Goal: Information Seeking & Learning: Learn about a topic

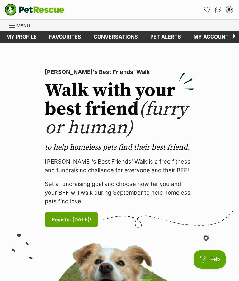
click at [208, 8] on icon "Favourites" at bounding box center [207, 10] width 6 height 6
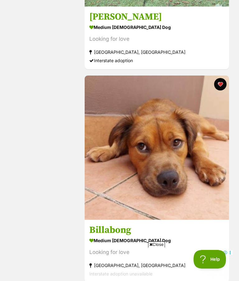
scroll to position [1127, 0]
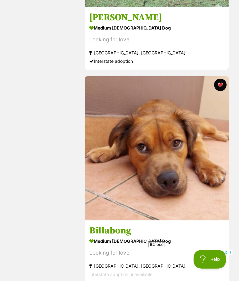
click at [189, 175] on img at bounding box center [157, 148] width 144 height 144
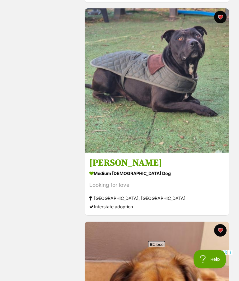
scroll to position [981, 0]
click at [199, 136] on img at bounding box center [157, 80] width 144 height 144
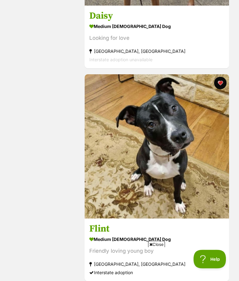
scroll to position [275, 0]
click at [181, 177] on img at bounding box center [157, 146] width 144 height 144
click at [180, 177] on img at bounding box center [157, 146] width 144 height 144
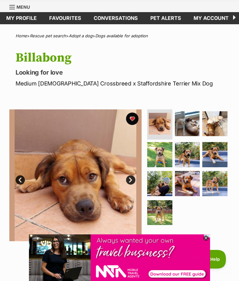
click at [219, 182] on img at bounding box center [214, 183] width 25 height 25
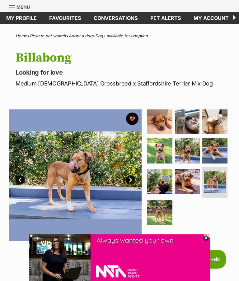
click at [159, 213] on img at bounding box center [159, 212] width 25 height 25
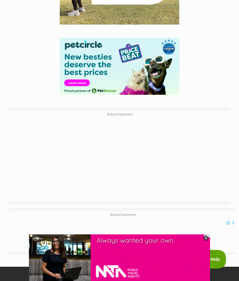
scroll to position [1154, 0]
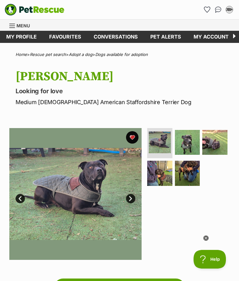
click at [166, 175] on img at bounding box center [159, 173] width 25 height 25
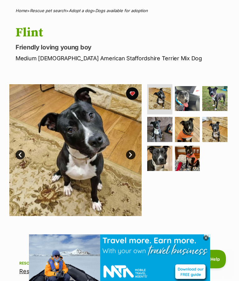
scroll to position [31, 0]
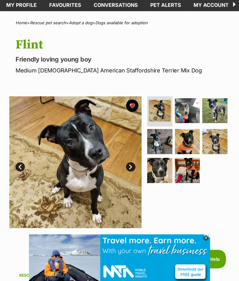
click at [58, 155] on img at bounding box center [75, 163] width 132 height 132
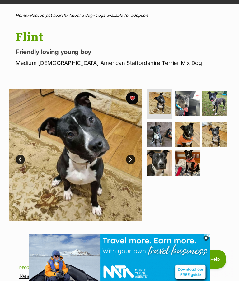
click at [161, 162] on img at bounding box center [159, 163] width 25 height 25
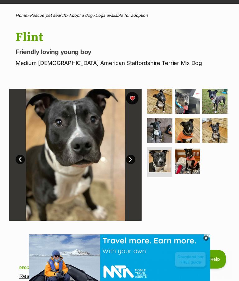
scroll to position [0, 0]
click at [186, 164] on img at bounding box center [187, 161] width 25 height 25
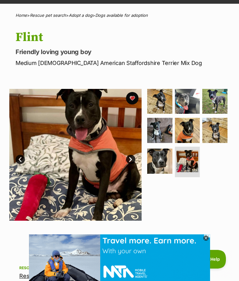
click at [213, 103] on img at bounding box center [214, 101] width 25 height 25
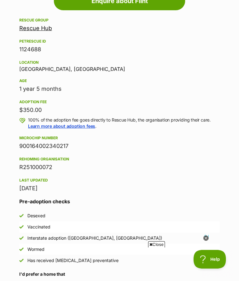
scroll to position [287, 0]
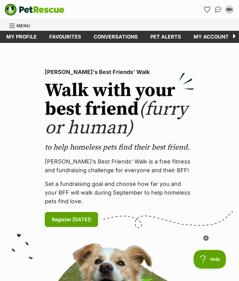
click at [204, 8] on link "Favourites" at bounding box center [207, 10] width 10 height 10
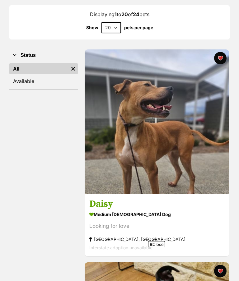
scroll to position [88, 0]
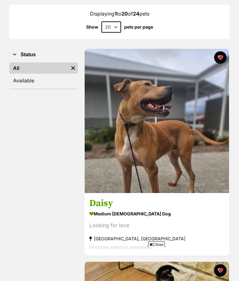
click at [194, 162] on img at bounding box center [157, 121] width 144 height 144
click at [171, 162] on img at bounding box center [157, 121] width 144 height 144
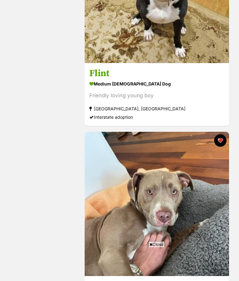
scroll to position [431, 0]
click at [175, 232] on img at bounding box center [157, 204] width 144 height 144
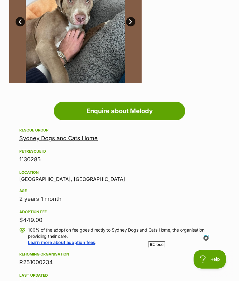
scroll to position [168, 0]
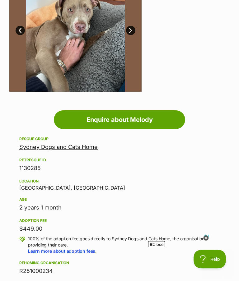
click at [48, 54] on img at bounding box center [75, 26] width 132 height 132
click at [24, 33] on link "Prev" at bounding box center [20, 30] width 9 height 9
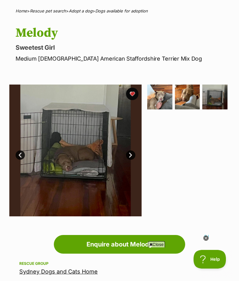
scroll to position [43, 0]
click at [17, 157] on link "Prev" at bounding box center [20, 155] width 9 height 9
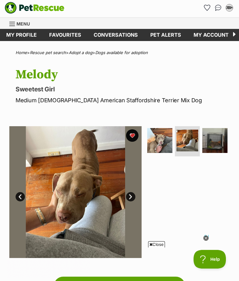
scroll to position [0, 0]
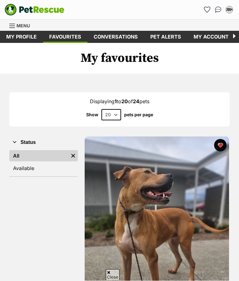
scroll to position [695, 0]
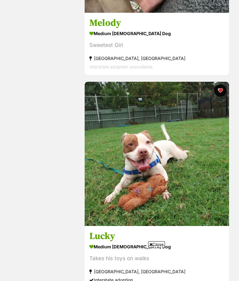
click at [194, 201] on img at bounding box center [157, 154] width 144 height 144
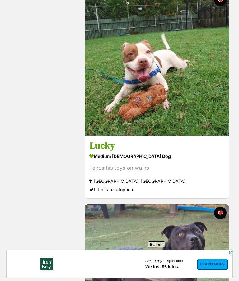
scroll to position [0, 0]
click at [143, 117] on img at bounding box center [157, 63] width 144 height 144
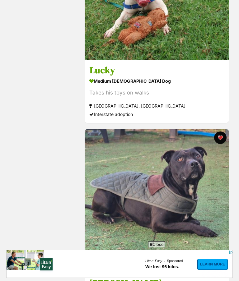
click at [173, 214] on img at bounding box center [157, 201] width 144 height 144
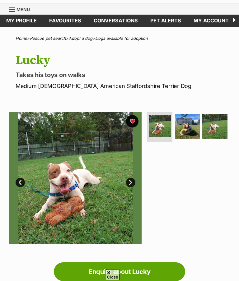
click at [212, 126] on img at bounding box center [214, 126] width 25 height 25
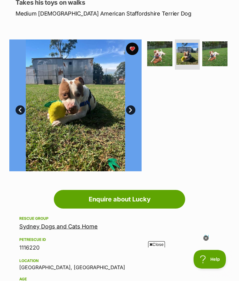
scroll to position [88, 0]
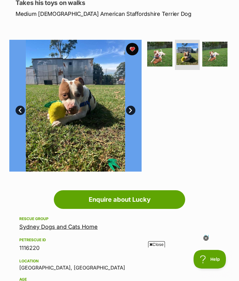
click at [130, 110] on link "Next" at bounding box center [130, 110] width 9 height 9
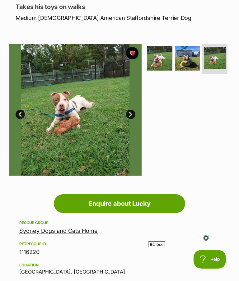
scroll to position [62, 0]
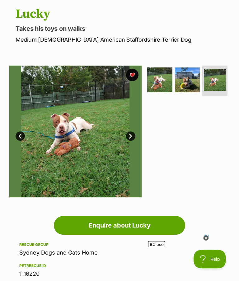
click at [133, 136] on link "Next" at bounding box center [130, 136] width 9 height 9
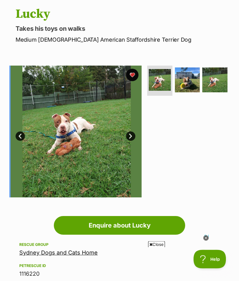
scroll to position [63, 0]
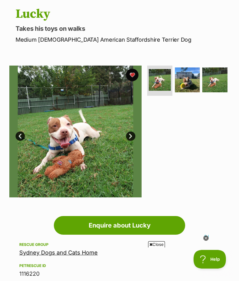
click at [130, 138] on link "Next" at bounding box center [130, 136] width 9 height 9
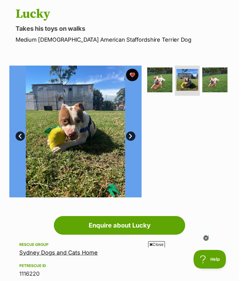
click at [133, 140] on link "Next" at bounding box center [130, 136] width 9 height 9
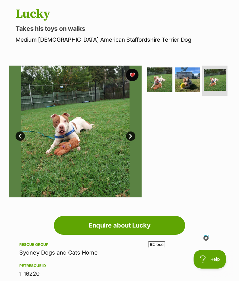
click at [185, 87] on img at bounding box center [187, 80] width 25 height 25
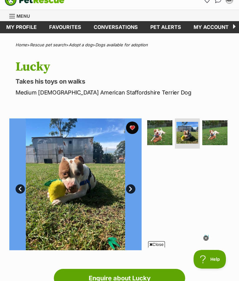
scroll to position [0, 0]
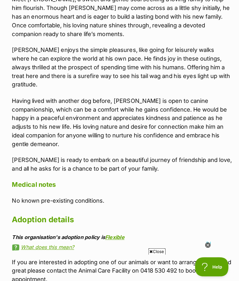
scroll to position [639, 0]
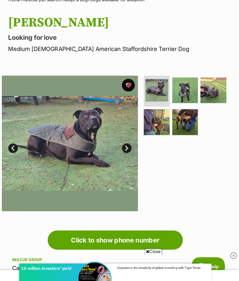
scroll to position [48, 0]
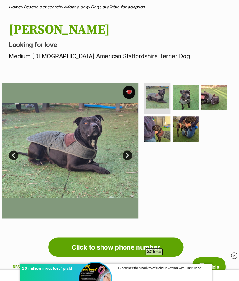
click at [127, 147] on img at bounding box center [75, 147] width 132 height 132
click at [128, 151] on link "Next" at bounding box center [130, 151] width 9 height 9
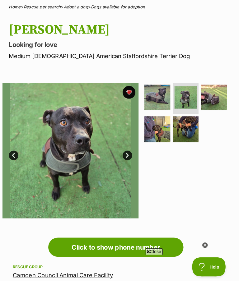
scroll to position [0, 0]
click at [184, 98] on img at bounding box center [187, 95] width 22 height 22
click at [152, 127] on img at bounding box center [159, 125] width 25 height 25
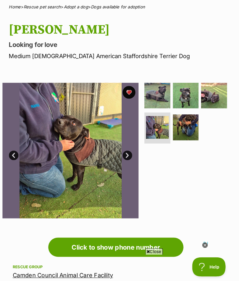
click at [126, 152] on link "Next" at bounding box center [130, 151] width 9 height 9
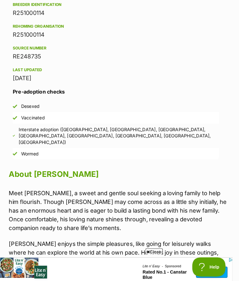
scroll to position [477, 0]
